Goal: Transaction & Acquisition: Subscribe to service/newsletter

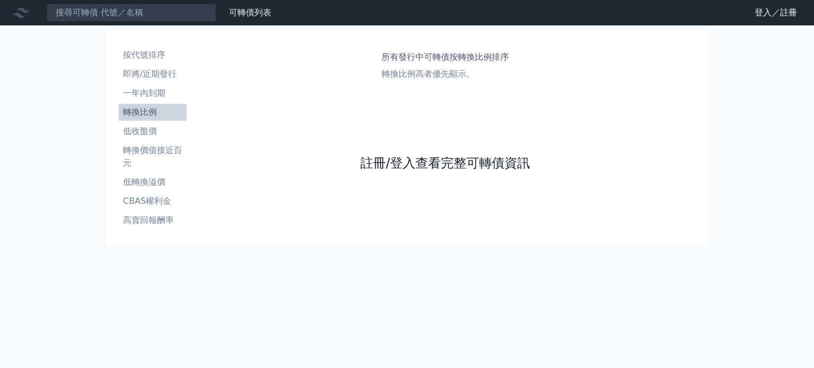
click at [442, 170] on link "註冊/登入查看完整可轉債資訊" at bounding box center [445, 163] width 170 height 17
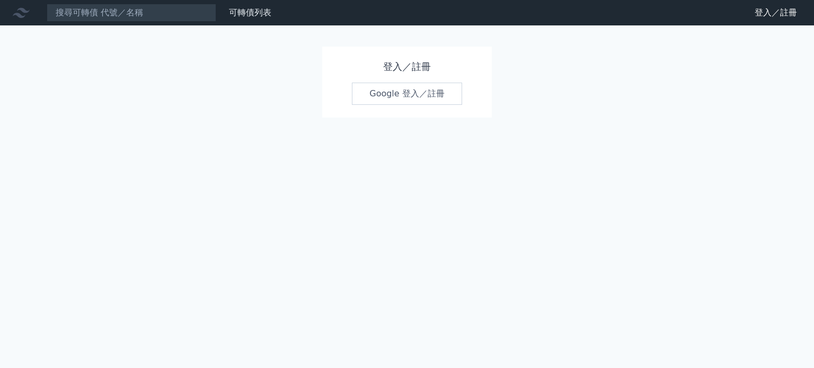
click at [423, 102] on link "Google 登入／註冊" at bounding box center [407, 94] width 110 height 22
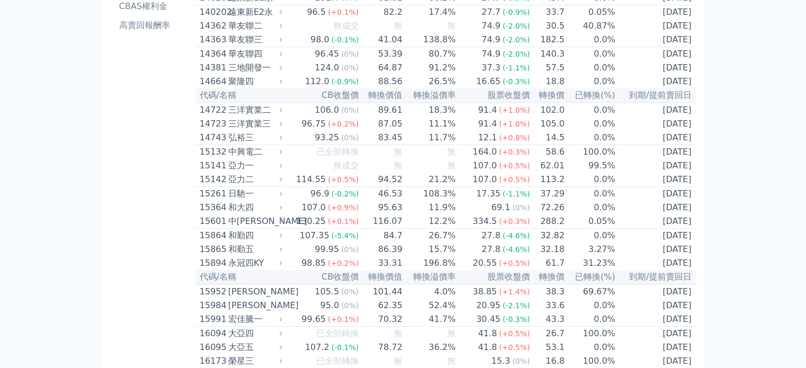
scroll to position [212, 0]
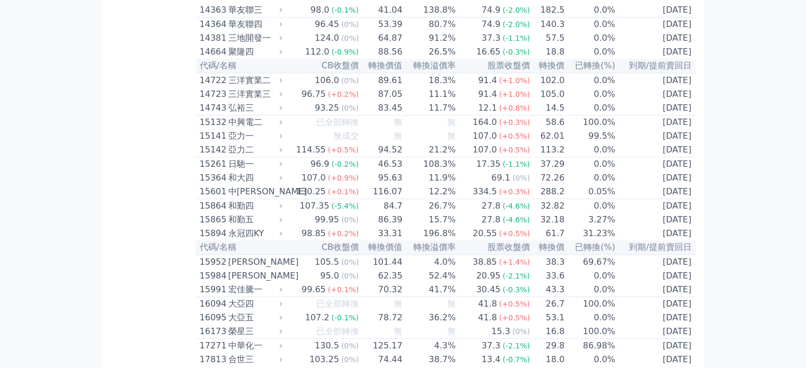
click at [650, 87] on td "2027-05-29" at bounding box center [656, 80] width 80 height 14
click at [537, 87] on td "102.0" at bounding box center [547, 80] width 34 height 14
click at [258, 87] on div "三洋實業二" at bounding box center [254, 80] width 52 height 13
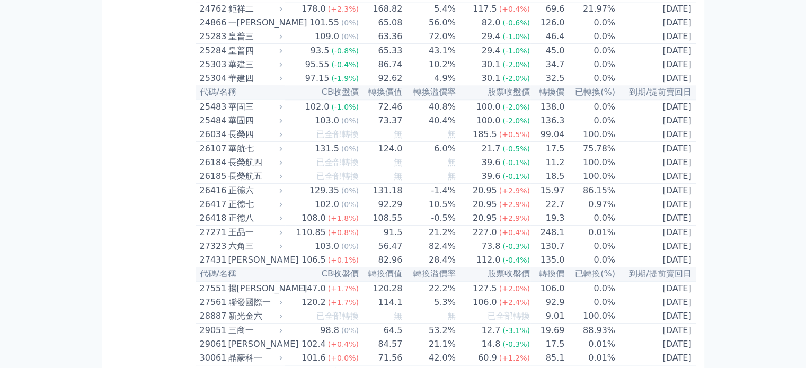
scroll to position [1113, 0]
